Goal: Find specific fact: Find specific page/section

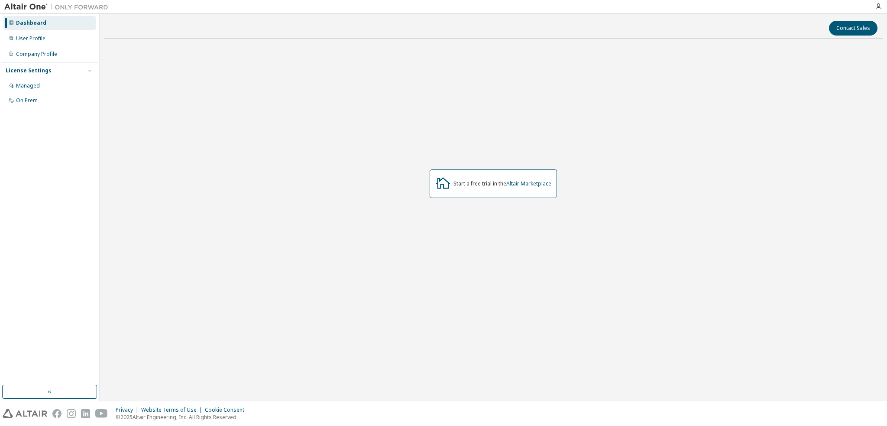
click at [471, 180] on div "Start a free trial in the Altair Marketplace" at bounding box center [493, 183] width 127 height 29
click at [469, 185] on div "Start a free trial in the Altair Marketplace" at bounding box center [502, 183] width 98 height 7
click at [30, 81] on div "Managed" at bounding box center [49, 86] width 92 height 14
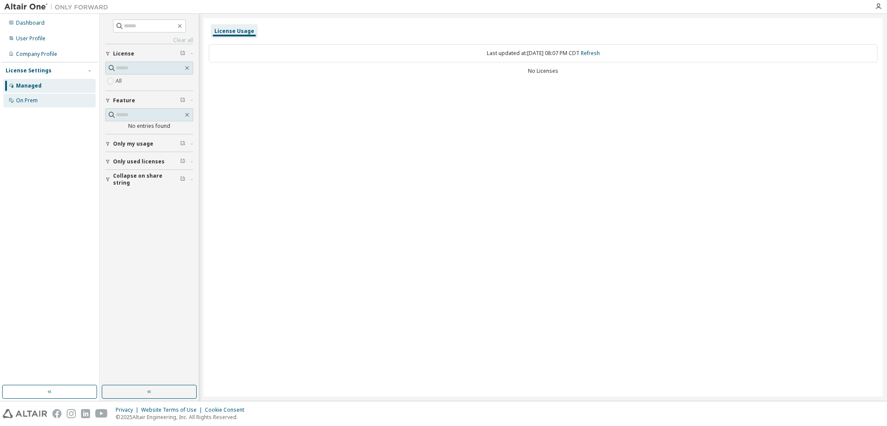
click at [30, 98] on div "On Prem" at bounding box center [27, 100] width 22 height 7
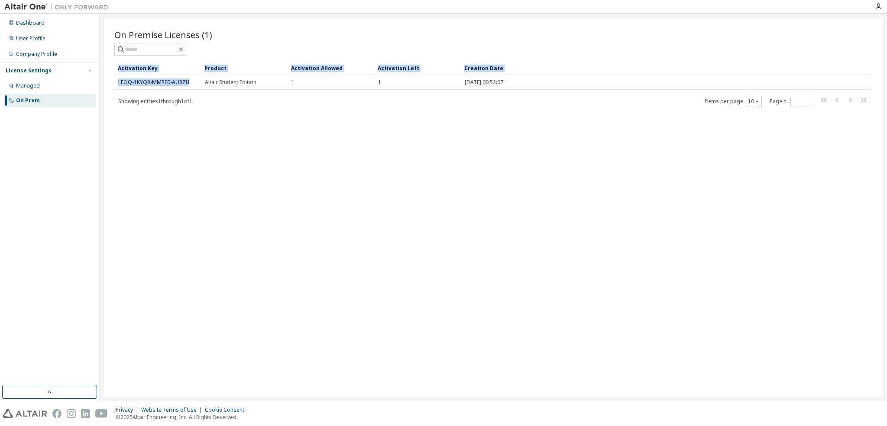
drag, startPoint x: 194, startPoint y: 82, endPoint x: 113, endPoint y: 81, distance: 80.6
click at [113, 81] on div "On Premise Licenses (1) Clear Load Save Save As Field Operator Value Select fil…" at bounding box center [493, 207] width 779 height 378
click at [175, 60] on div "On Premise Licenses (1) Clear Load Save Save As Field Operator Value Select fil…" at bounding box center [493, 68] width 758 height 79
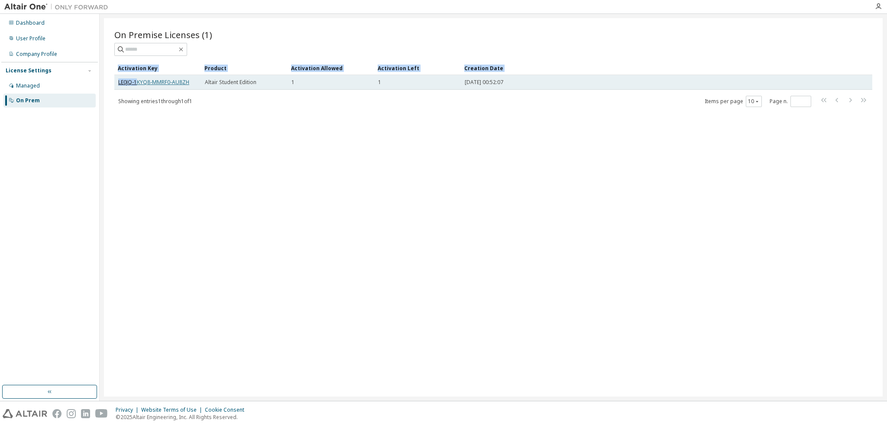
drag, startPoint x: 113, startPoint y: 81, endPoint x: 136, endPoint y: 81, distance: 23.4
click at [136, 81] on div "On Premise Licenses (1) Clear Load Save Save As Field Operator Value Select fil…" at bounding box center [493, 207] width 779 height 378
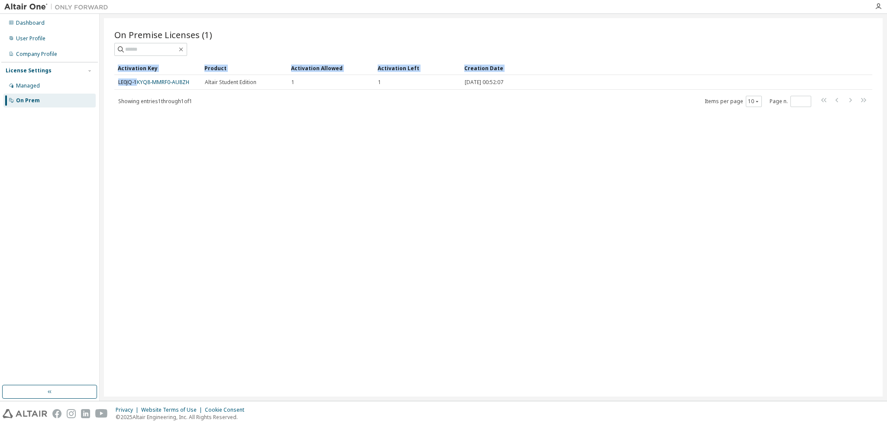
click at [175, 68] on div "Activation Key" at bounding box center [158, 68] width 80 height 14
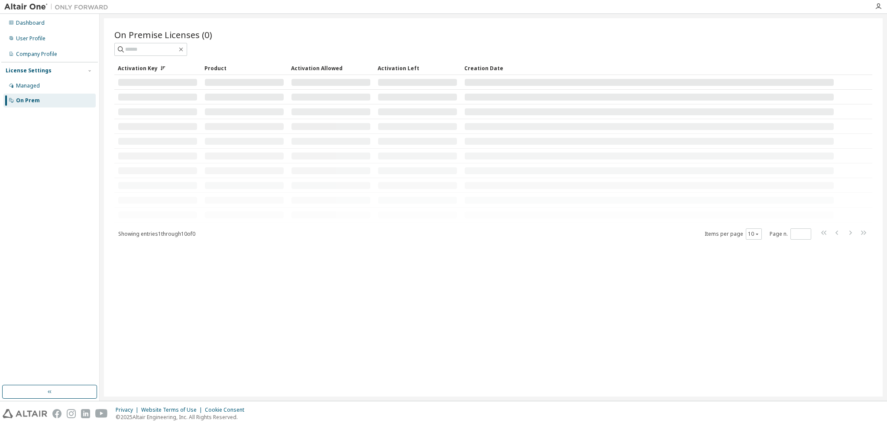
click at [160, 70] on icon at bounding box center [162, 67] width 5 height 5
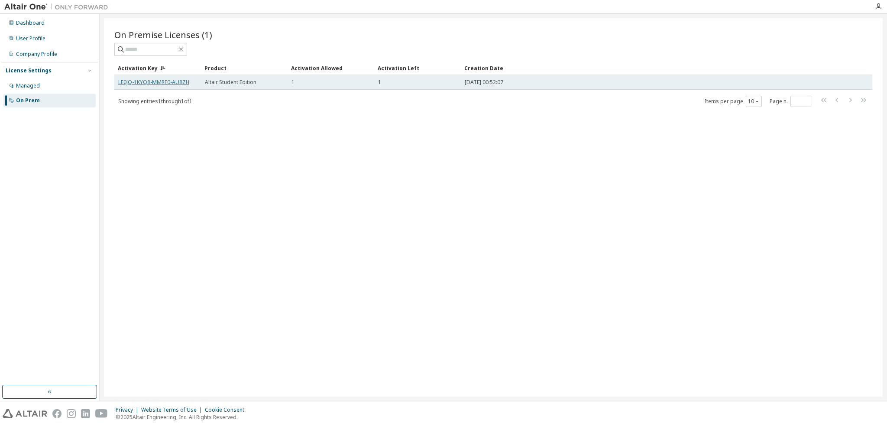
click at [175, 83] on link "LE0JQ-1KYQ8-MMRF0-AU8ZH" at bounding box center [153, 81] width 71 height 7
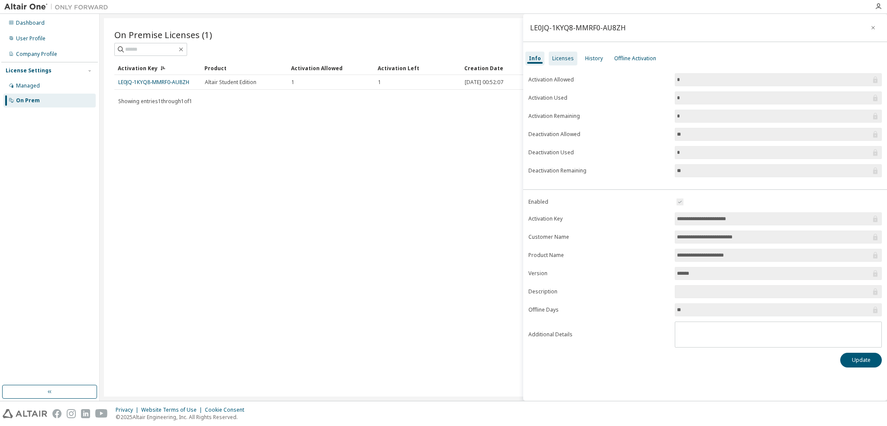
click at [569, 58] on div "Licenses" at bounding box center [563, 58] width 22 height 7
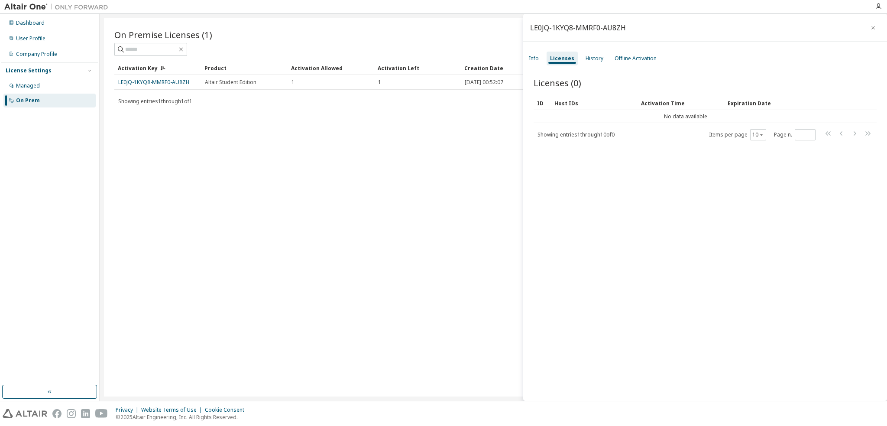
drag, startPoint x: 149, startPoint y: 120, endPoint x: 140, endPoint y: 109, distance: 14.1
click at [149, 120] on div "On Premise Licenses (1) Clear Load Save Save As Field Operator Value Select fil…" at bounding box center [493, 207] width 779 height 378
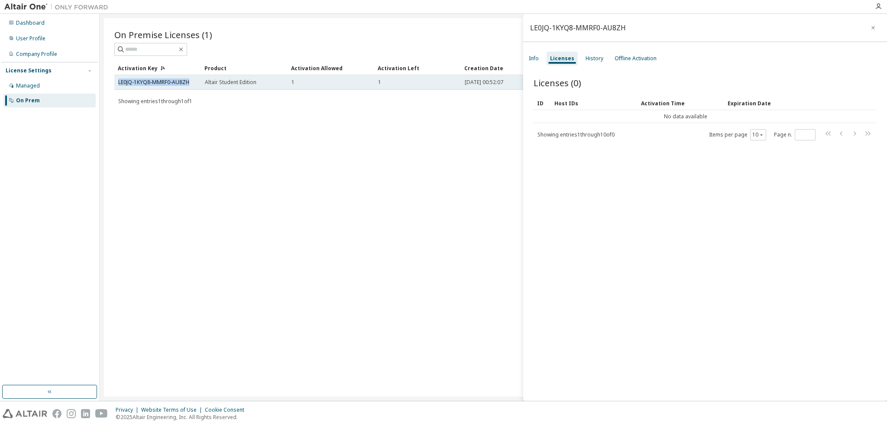
drag, startPoint x: 116, startPoint y: 81, endPoint x: 191, endPoint y: 84, distance: 74.9
click at [191, 84] on td "LE0JQ-1KYQ8-MMRF0-AU8ZH" at bounding box center [157, 82] width 87 height 15
copy link "LE0JQ-1KYQ8-MMRF0-AU8ZH"
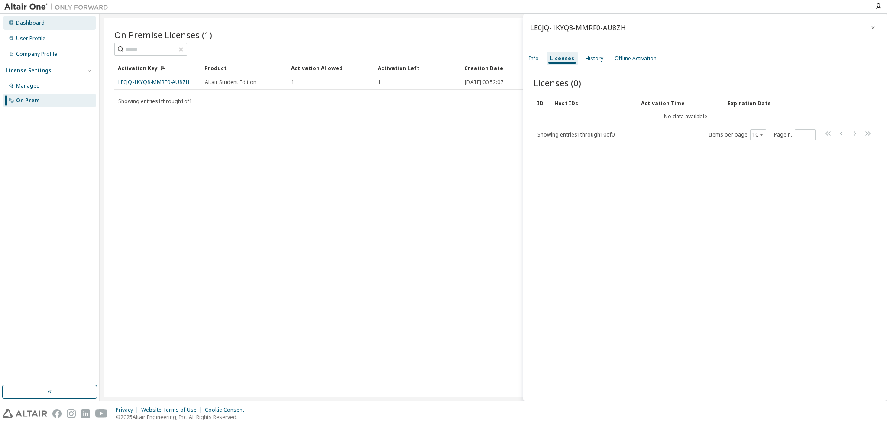
click at [29, 22] on div "Dashboard" at bounding box center [30, 22] width 29 height 7
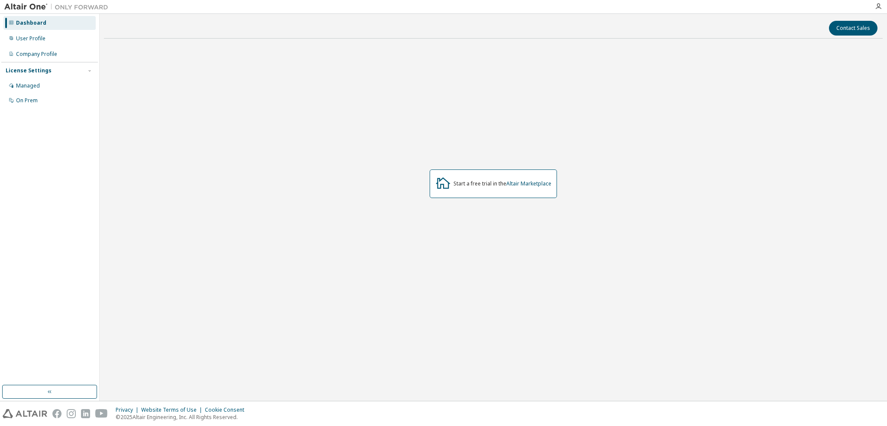
click at [36, 7] on img at bounding box center [58, 7] width 108 height 9
